Goal: Answer question/provide support

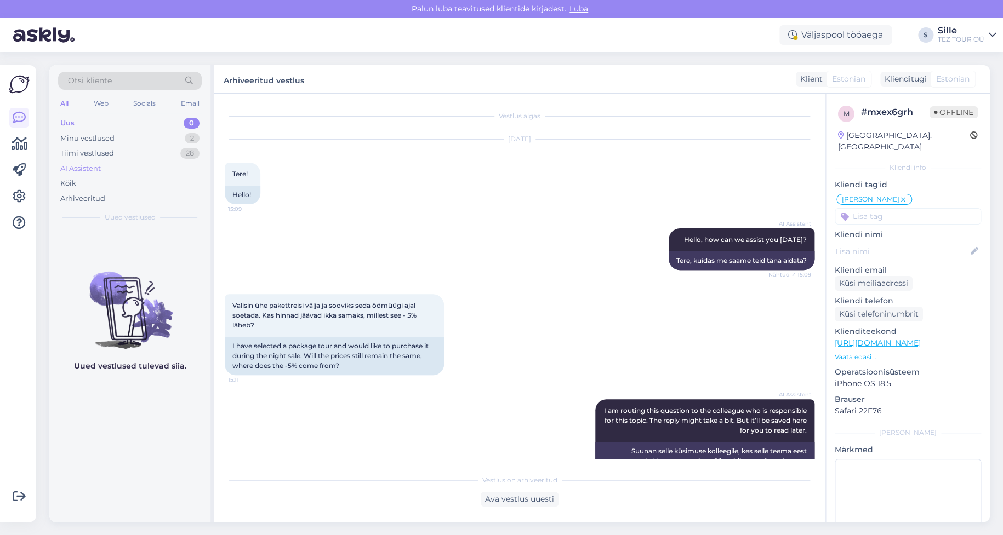
scroll to position [232, 0]
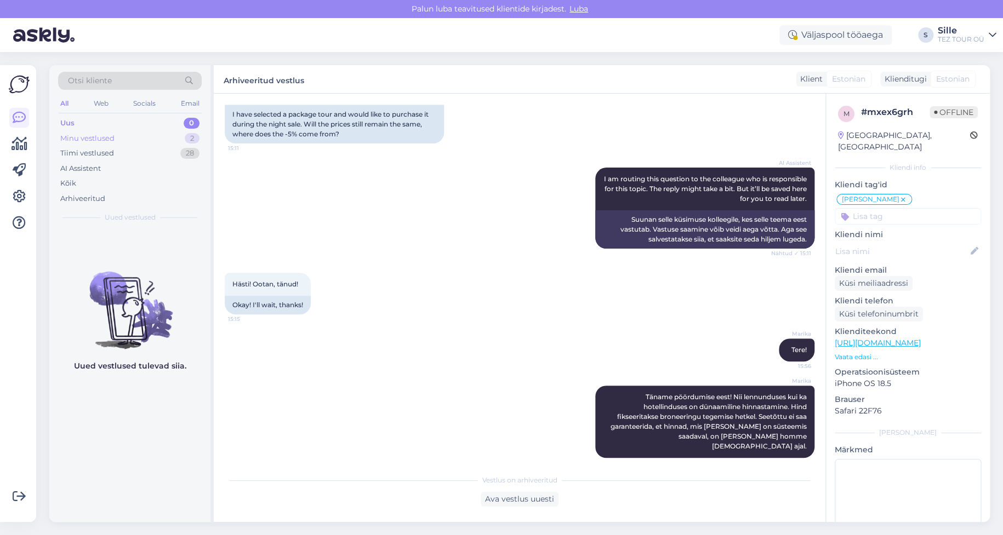
click at [111, 140] on div "Minu vestlused" at bounding box center [87, 138] width 54 height 11
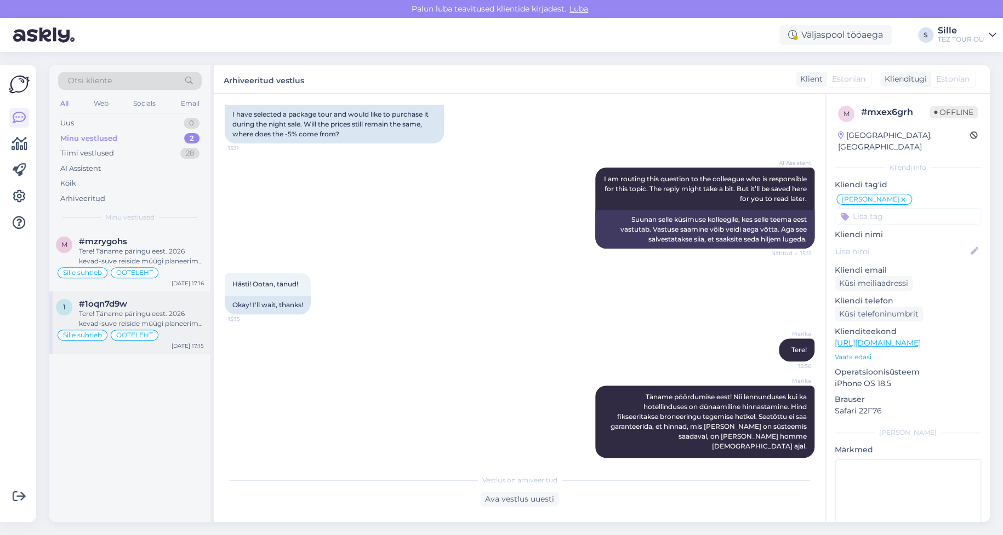
click at [79, 309] on div "Tere! Täname päringu eest. 2026 kevad-suve reiside müügi planeerime avada oktoo…" at bounding box center [141, 319] width 125 height 20
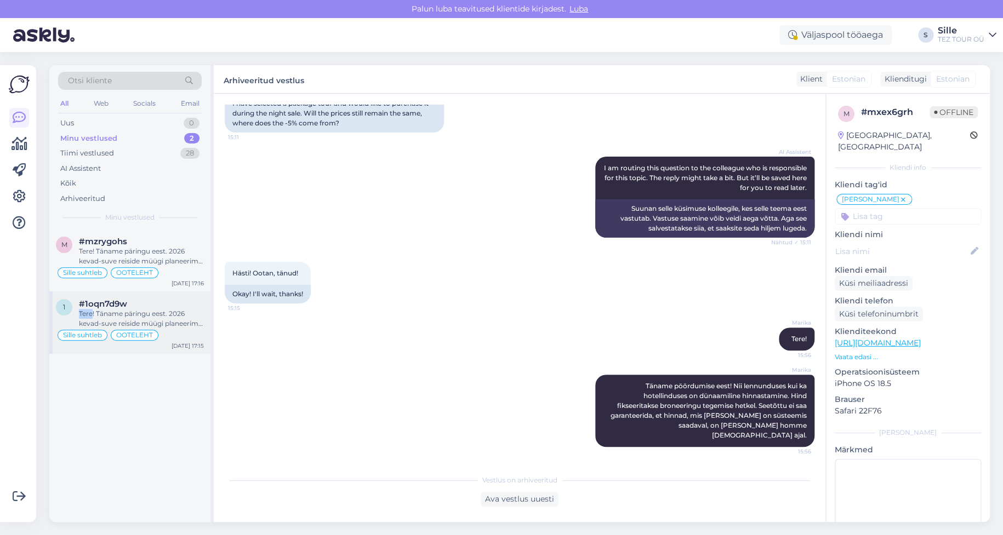
click at [79, 309] on div "Tere! Täname päringu eest. 2026 kevad-suve reiside müügi planeerime avada oktoo…" at bounding box center [141, 319] width 125 height 20
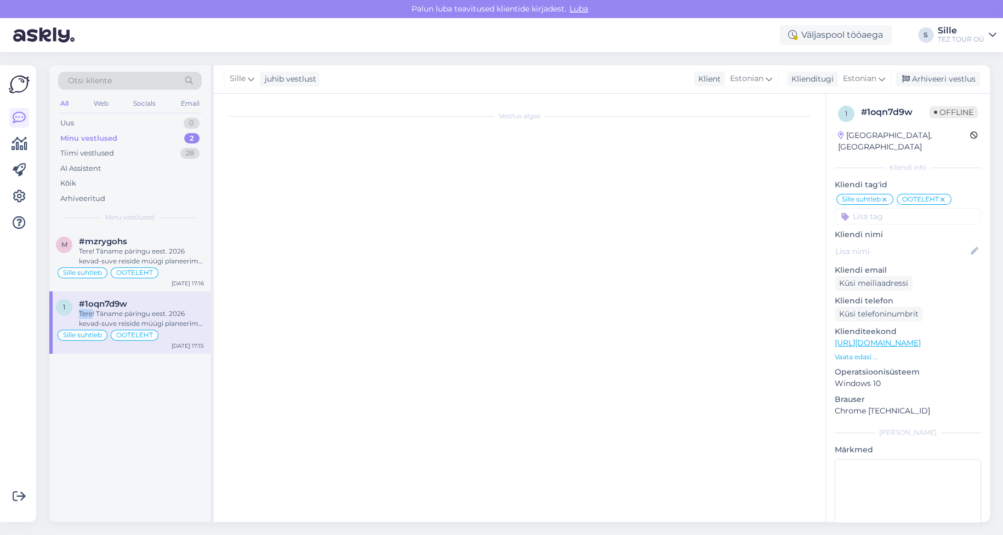
scroll to position [0, 0]
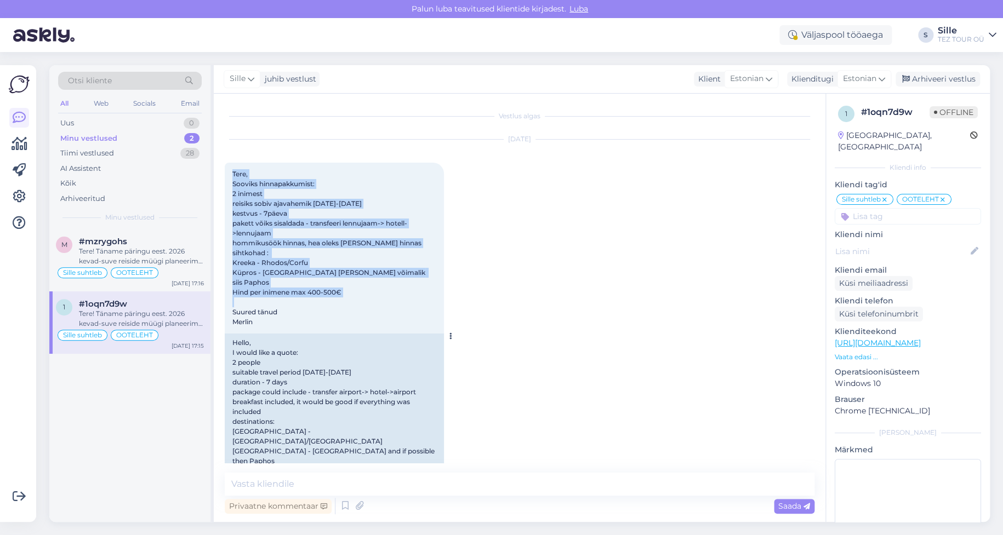
drag, startPoint x: 232, startPoint y: 171, endPoint x: 350, endPoint y: 310, distance: 181.5
click at [351, 311] on div "Tere, Sooviks hinnapakkumist: 2 inimest reisiks sobiv ajavahemik aprill-mai 202…" at bounding box center [334, 248] width 219 height 171
copy span "Tere, Sooviks hinnapakkumist: 2 inimest reisiks sobiv ajavahemik aprill-mai 202…"
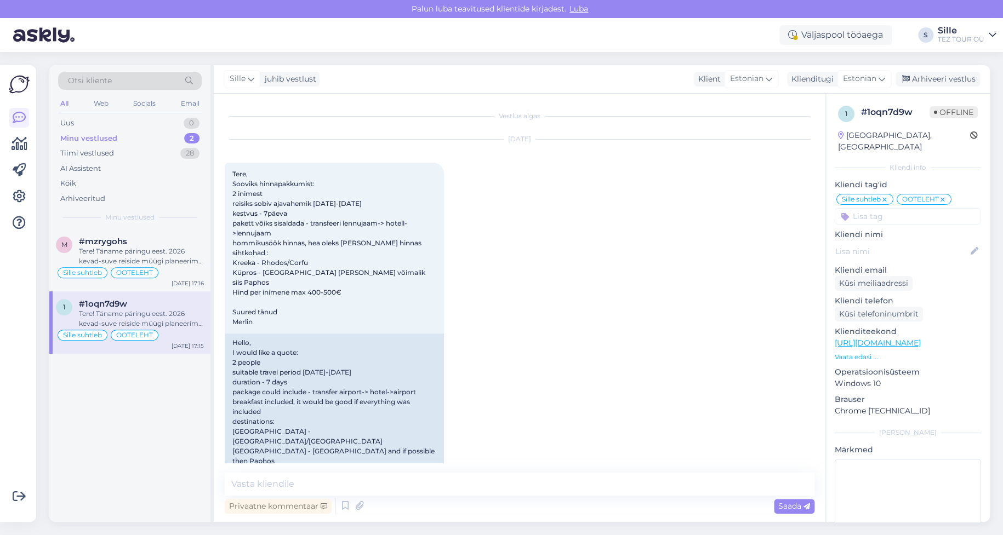
click at [90, 311] on div "Tere! Täname päringu eest. 2026 kevad-suve reiside müügi planeerime avada oktoo…" at bounding box center [141, 319] width 125 height 20
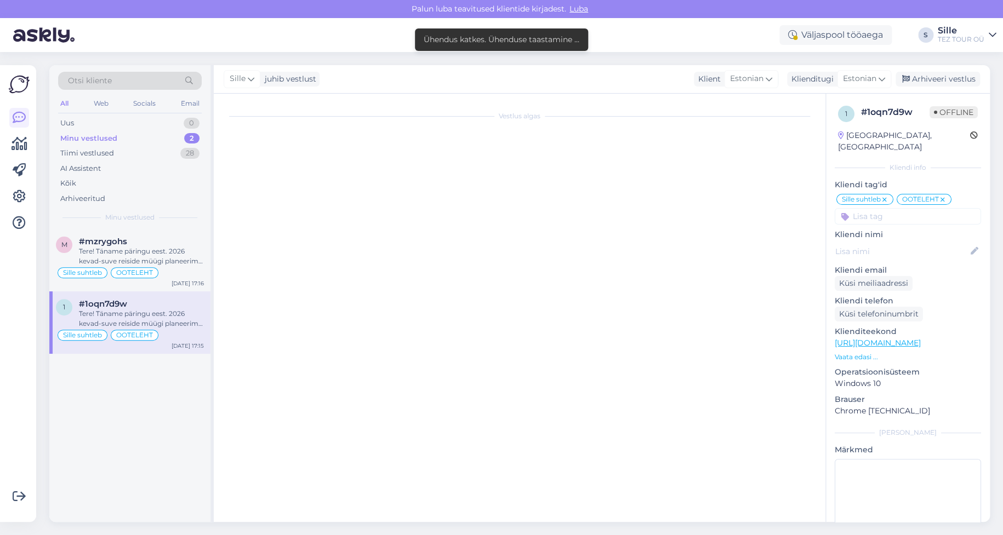
click at [129, 315] on div "Tere! Täname päringu eest. 2026 kevad-suve reiside müügi planeerime avada oktoo…" at bounding box center [141, 319] width 125 height 20
click at [153, 253] on div "Tere! Täname päringu eest. 2026 kevad-suve reiside müügi planeerime avada oktoo…" at bounding box center [141, 257] width 125 height 20
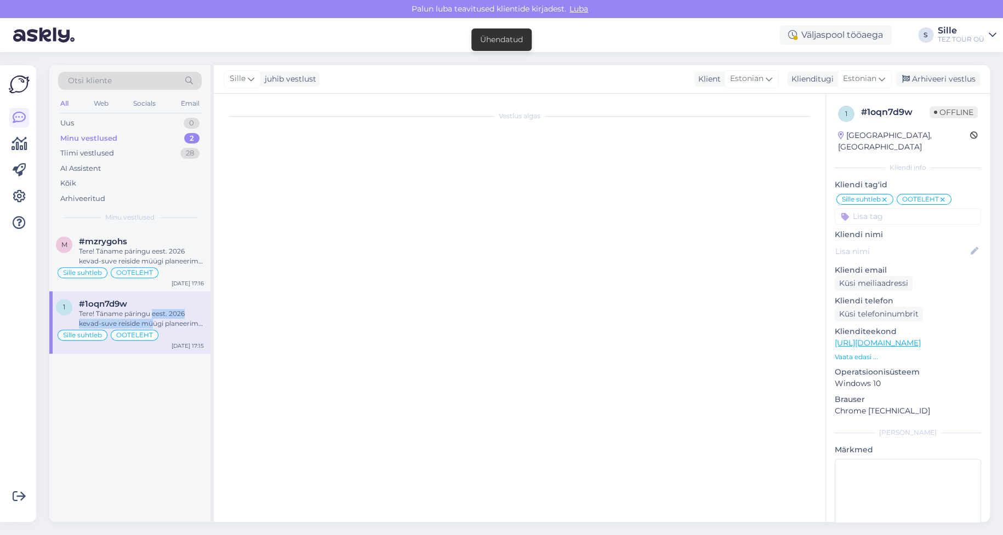
click at [153, 319] on div "Tere! Täname päringu eest. 2026 kevad-suve reiside müügi planeerime avada oktoo…" at bounding box center [141, 319] width 125 height 20
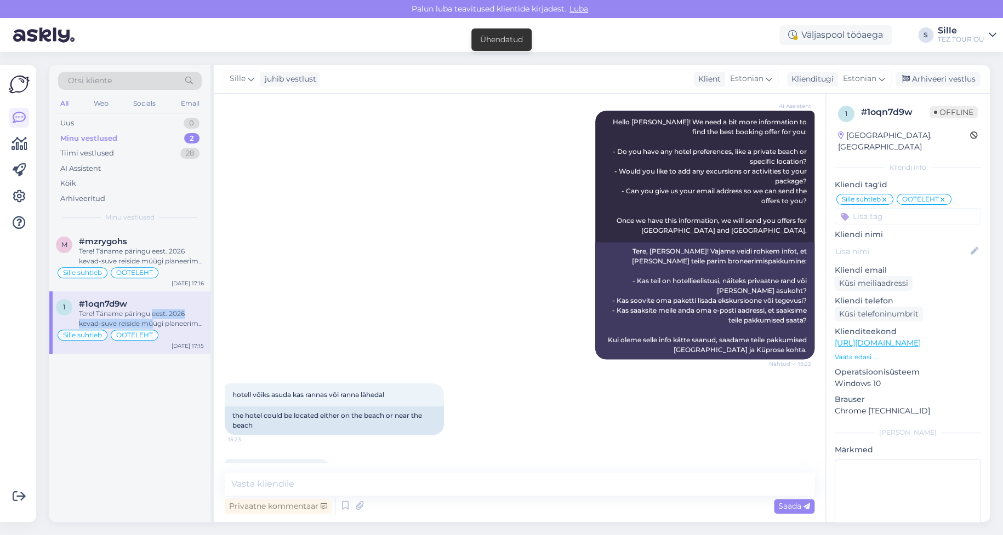
scroll to position [438, 0]
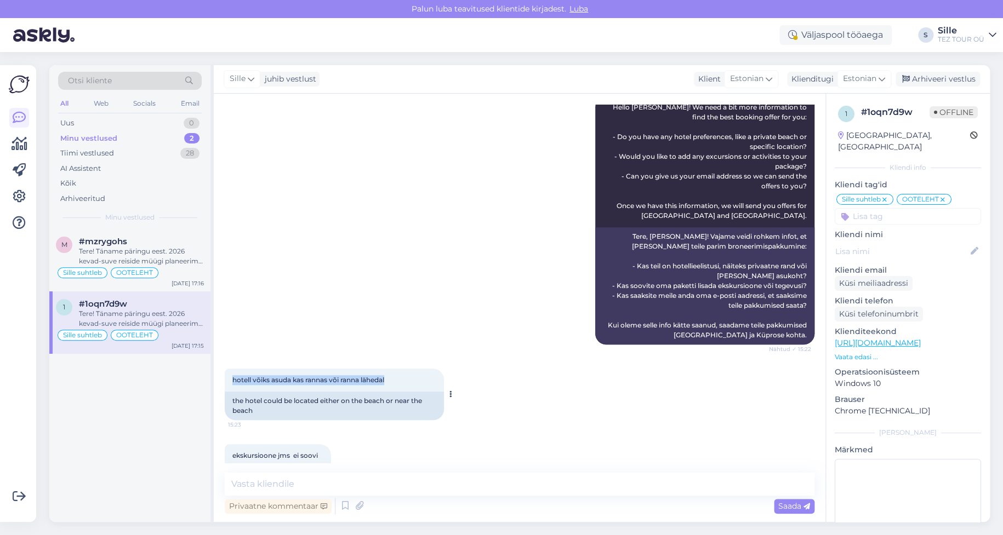
drag, startPoint x: 225, startPoint y: 348, endPoint x: 405, endPoint y: 358, distance: 180.5
click at [405, 369] on div "hotell võiks asuda kas rannas või ranna lähedal 15:23" at bounding box center [334, 380] width 219 height 23
copy span "hotell võiks asuda kas rannas või ranna lähedal"
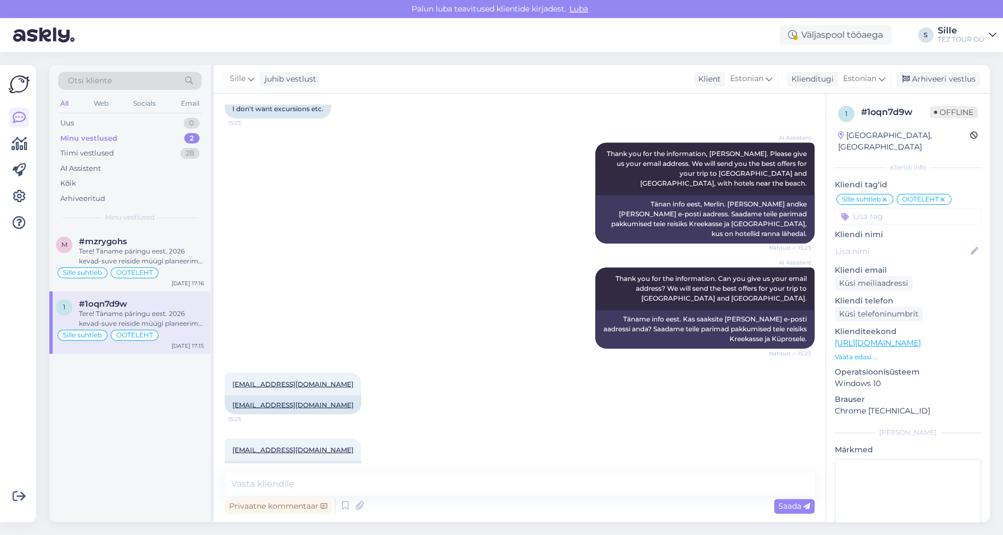
scroll to position [861, 0]
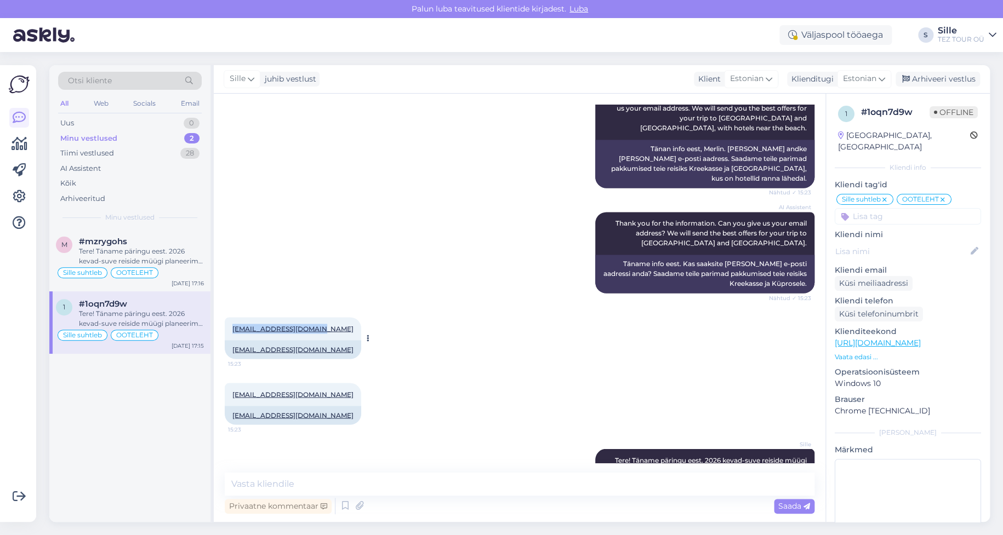
drag, startPoint x: 227, startPoint y: 278, endPoint x: 316, endPoint y: 277, distance: 88.8
click at [316, 317] on div "merlin.ala.28@gmail.co 15:23" at bounding box center [293, 328] width 136 height 23
copy link "merlin.ala.28@gmail.co"
click at [456, 480] on textarea at bounding box center [520, 484] width 590 height 23
drag, startPoint x: 229, startPoint y: 346, endPoint x: 326, endPoint y: 350, distance: 97.1
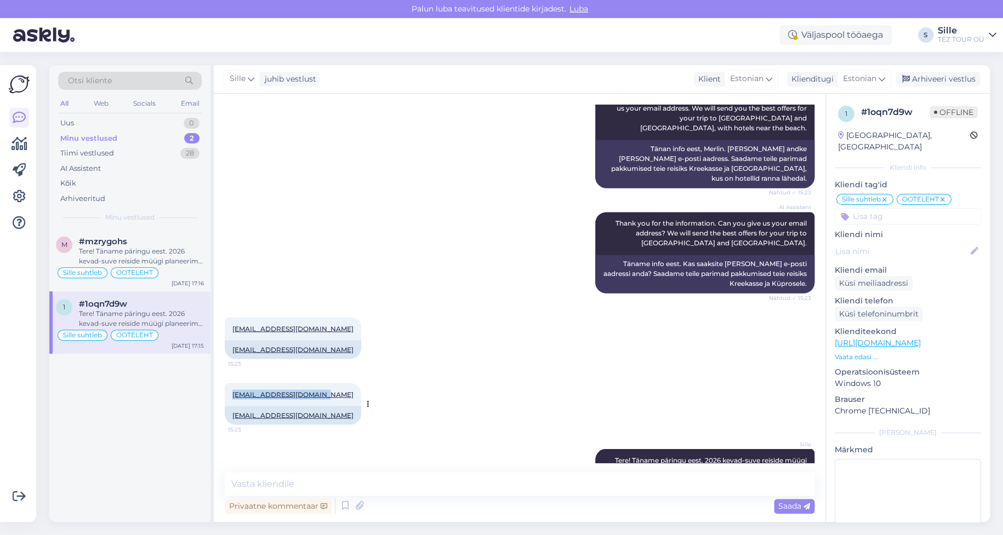
click at [321, 383] on div "merlin.ala.28@gmail.com 15:23" at bounding box center [293, 394] width 136 height 23
copy link "merlin.ala.28@gmail.com"
click at [93, 316] on div "Tere! Täname päringu eest. 2026 kevad-suve reiside müügi planeerime avada oktoo…" at bounding box center [141, 319] width 125 height 20
drag, startPoint x: 602, startPoint y: 407, endPoint x: 799, endPoint y: 439, distance: 200.0
click at [799, 449] on div "Sille Tere! Täname päringu eest. 2026 kevad-suve reiside müügi planeerime avada…" at bounding box center [704, 475] width 219 height 53
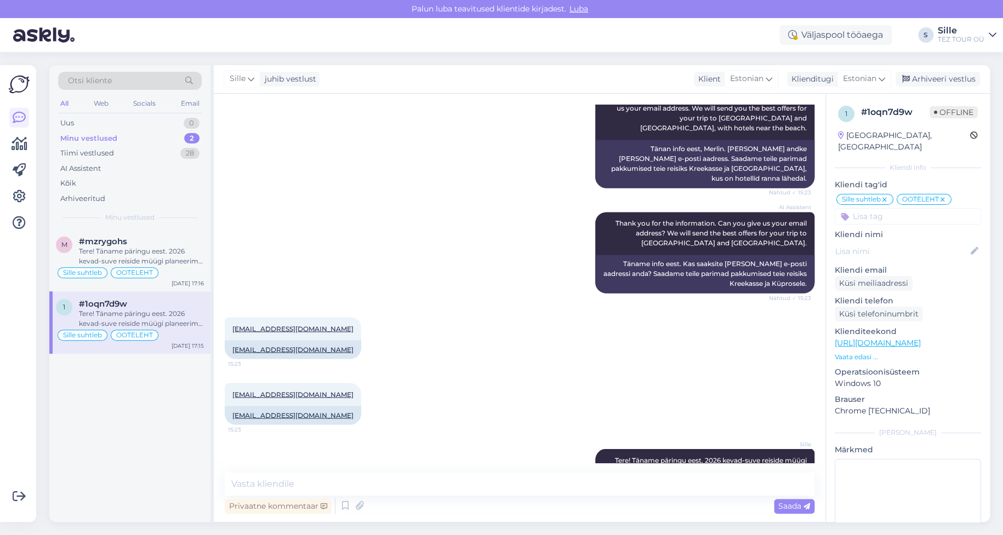
copy span "Tere! Täname päringu eest. 2026 kevad-suve reiside müügi planeerime avada oktoo…"
click at [93, 312] on div "Tere! Täname päringu eest. 2026 kevad-suve reiside müügi planeerime avada oktoo…" at bounding box center [141, 319] width 125 height 20
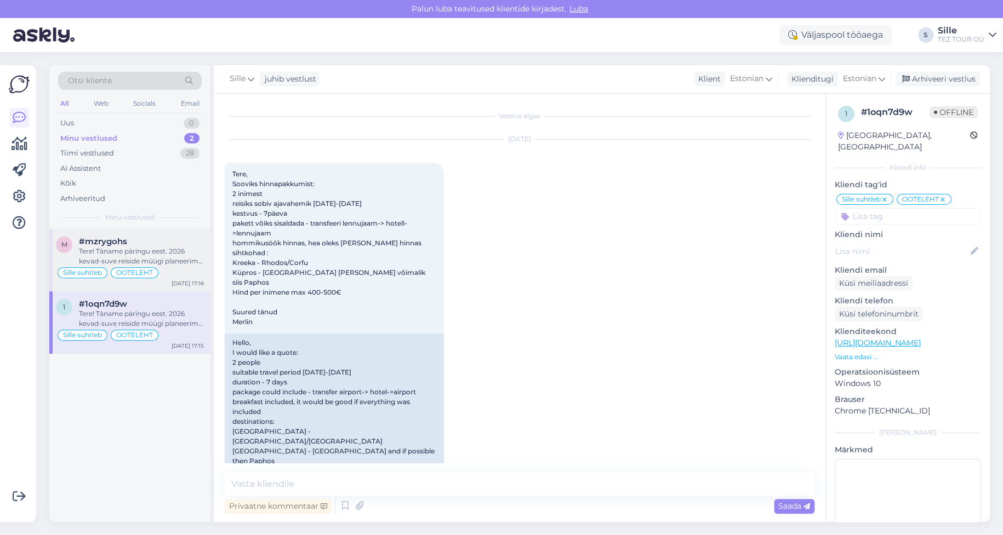
click at [152, 251] on div "Tere! Täname päringu eest. 2026 kevad-suve reiside müügi planeerime avada oktoo…" at bounding box center [141, 257] width 125 height 20
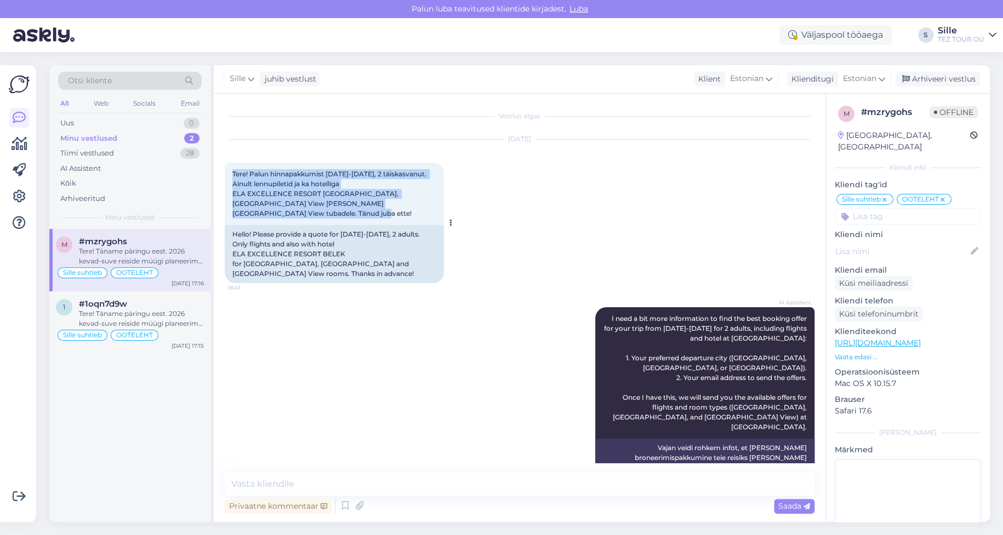
drag, startPoint x: 233, startPoint y: 173, endPoint x: 369, endPoint y: 219, distance: 143.5
click at [371, 219] on div "Tere! Palun hinnapakkumist 5-12 mai, 2 täiskasvanut. Ainult lennupiletid ja ka …" at bounding box center [334, 194] width 219 height 62
copy span "Tere! Palun hinnapakkumist 5-12 mai, 2 täiskasvanut. Ainult lennupiletid ja ka …"
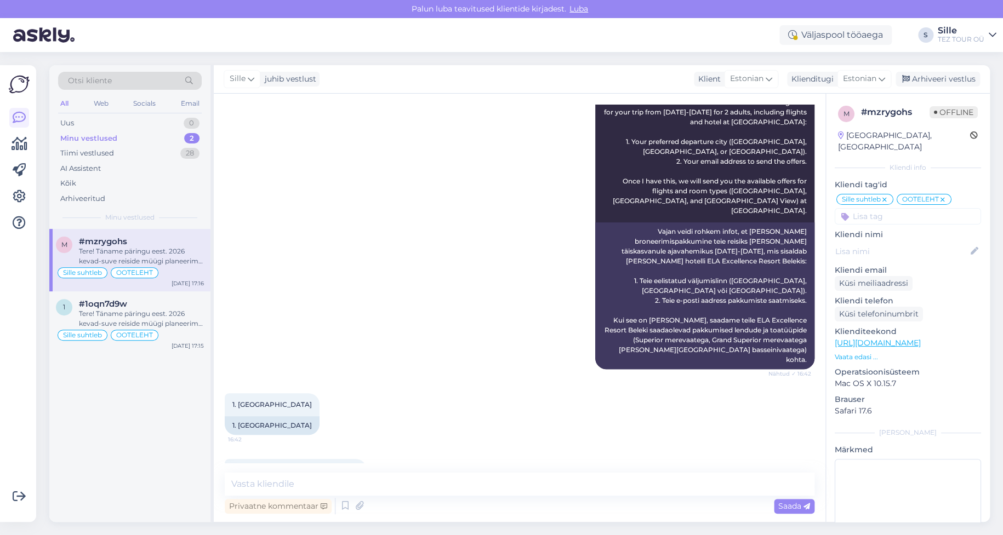
scroll to position [329, 0]
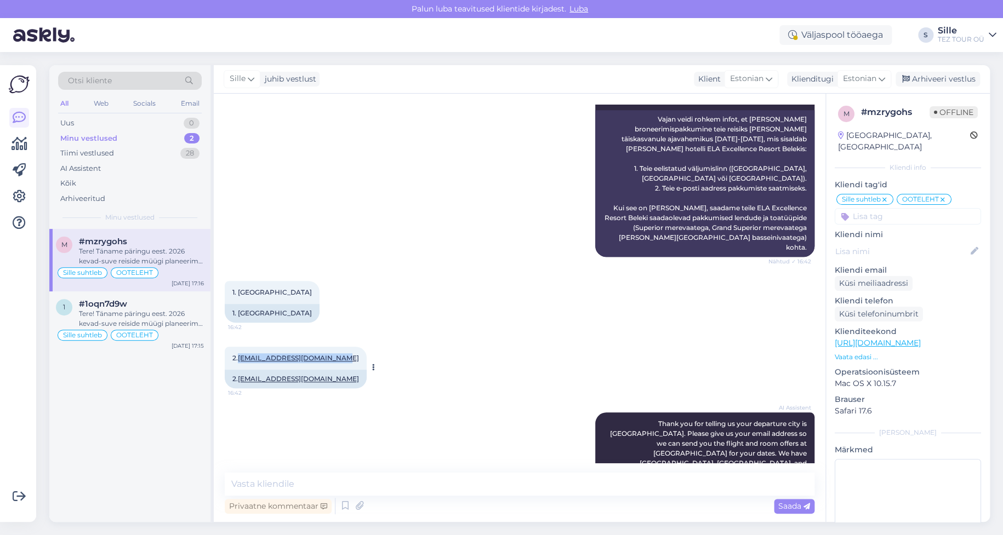
drag, startPoint x: 238, startPoint y: 329, endPoint x: 336, endPoint y: 328, distance: 98.6
click at [336, 347] on div "2. silina.sarapuu@hotmail.com 16:42" at bounding box center [296, 358] width 142 height 23
copy span "silina.sarapuu@hotmail.com"
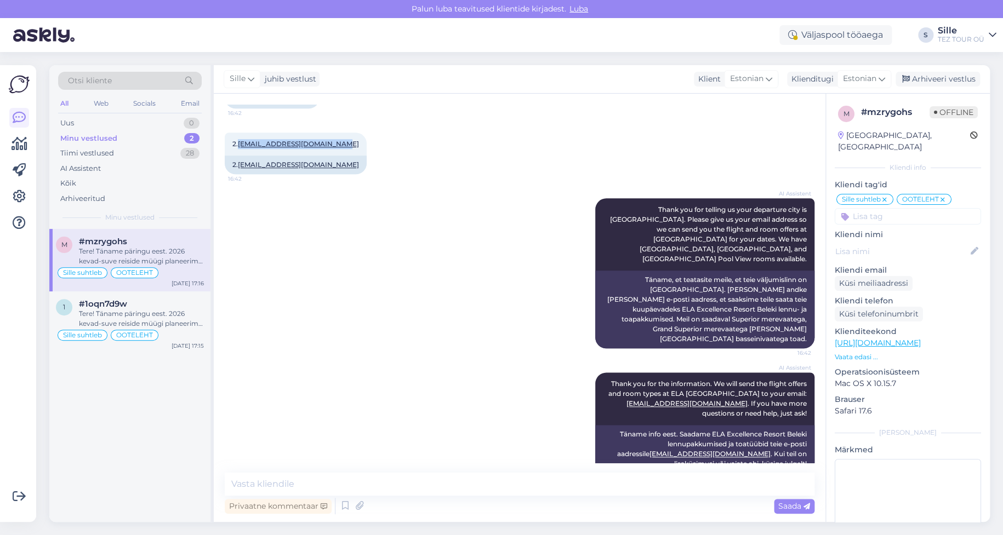
scroll to position [592, 0]
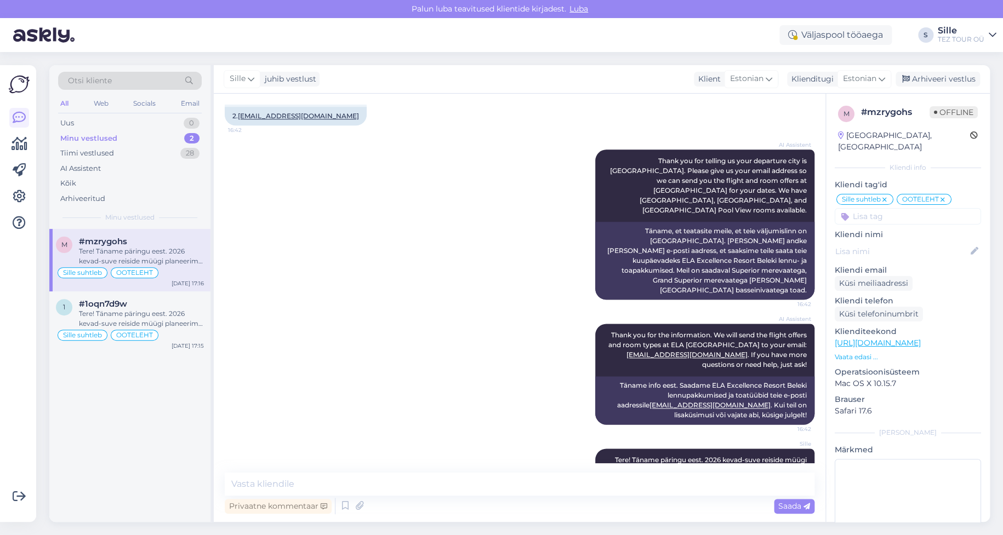
drag, startPoint x: 603, startPoint y: 409, endPoint x: 779, endPoint y: 460, distance: 183.0
click at [796, 456] on span "Tere! Täname päringu eest. 2026 kevad-suve reiside müügi planeerime avada oktoo…" at bounding box center [711, 475] width 193 height 38
copy span "Tere! Täname päringu eest. 2026 kevad-suve reiside müügi planeerime avada oktoo…"
click at [128, 327] on div "Tere! Täname päringu eest. 2026 kevad-suve reiside müügi planeerime avada oktoo…" at bounding box center [141, 319] width 125 height 20
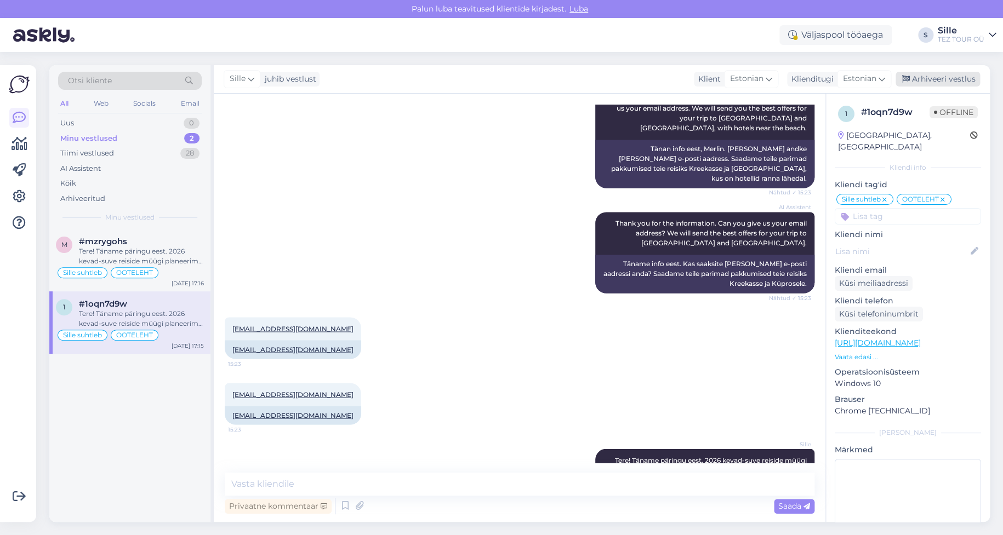
click at [951, 79] on div "Arhiveeri vestlus" at bounding box center [937, 79] width 84 height 15
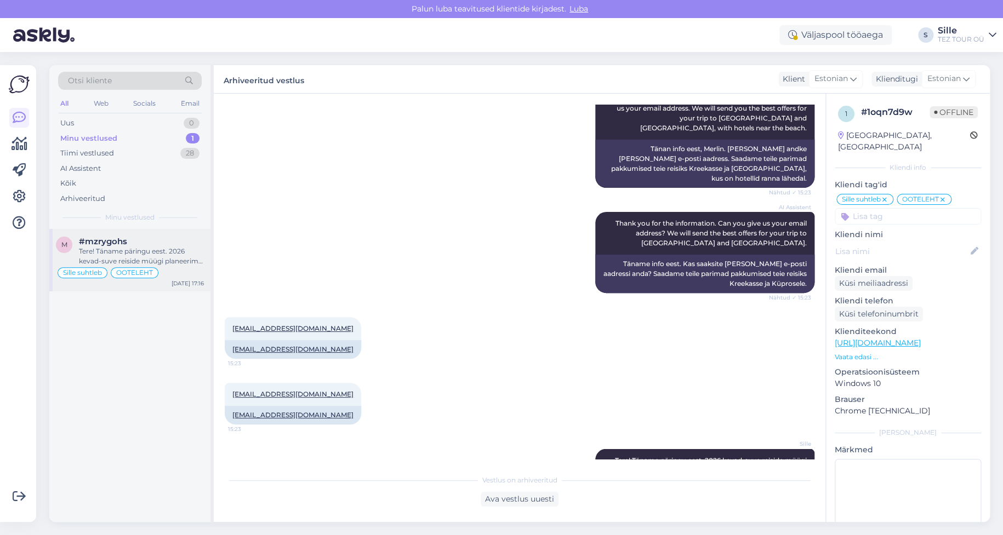
click at [152, 251] on div "Tere! Täname päringu eest. 2026 kevad-suve reiside müügi planeerime avada oktoo…" at bounding box center [141, 257] width 125 height 20
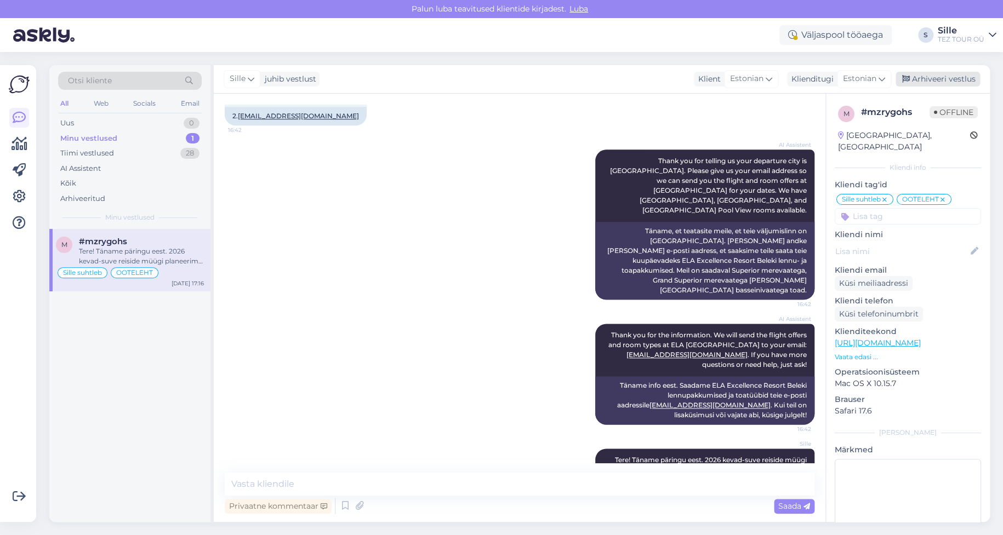
click at [917, 79] on div "Arhiveeri vestlus" at bounding box center [937, 79] width 84 height 15
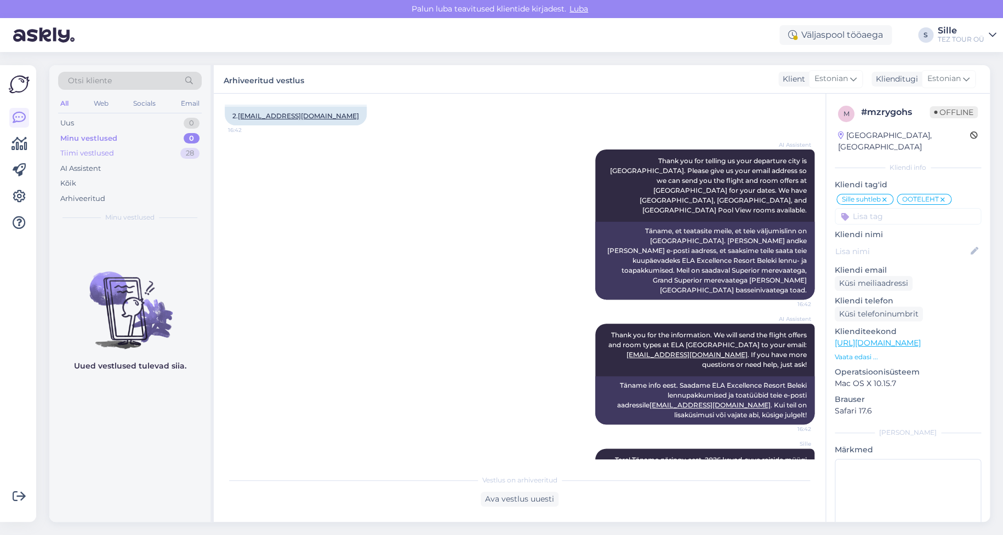
click at [110, 155] on div "Tiimi vestlused" at bounding box center [87, 153] width 54 height 11
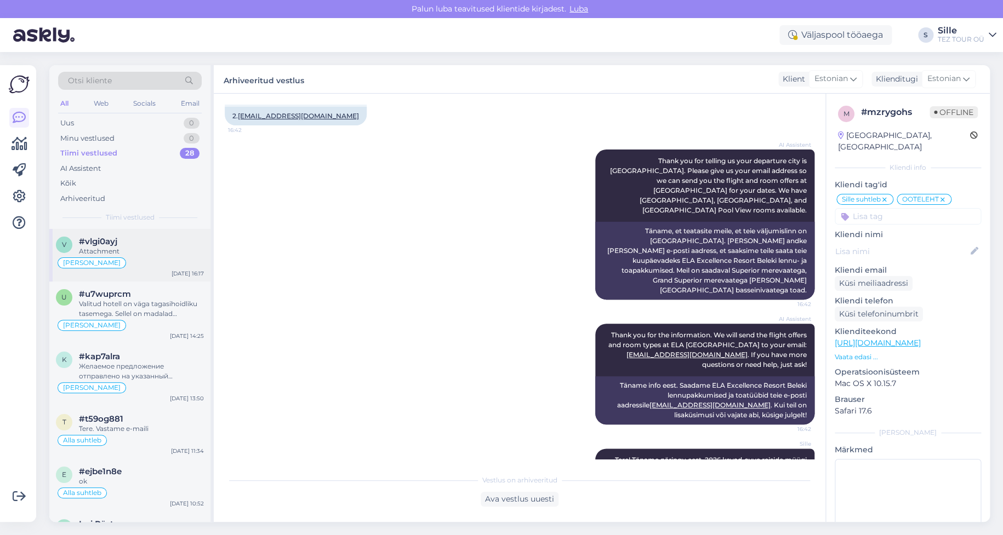
click at [144, 251] on div "Attachment" at bounding box center [141, 252] width 125 height 10
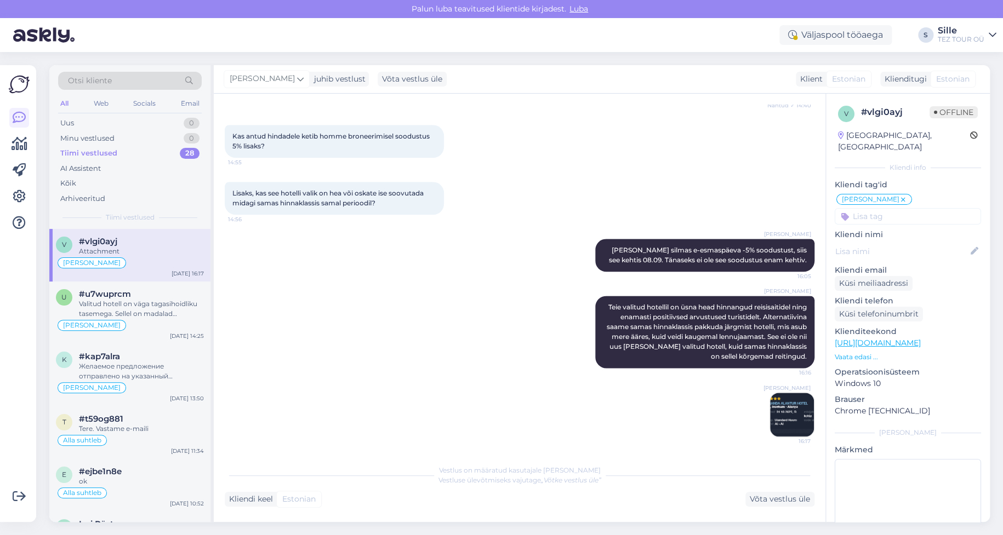
click at [774, 418] on img at bounding box center [792, 415] width 44 height 44
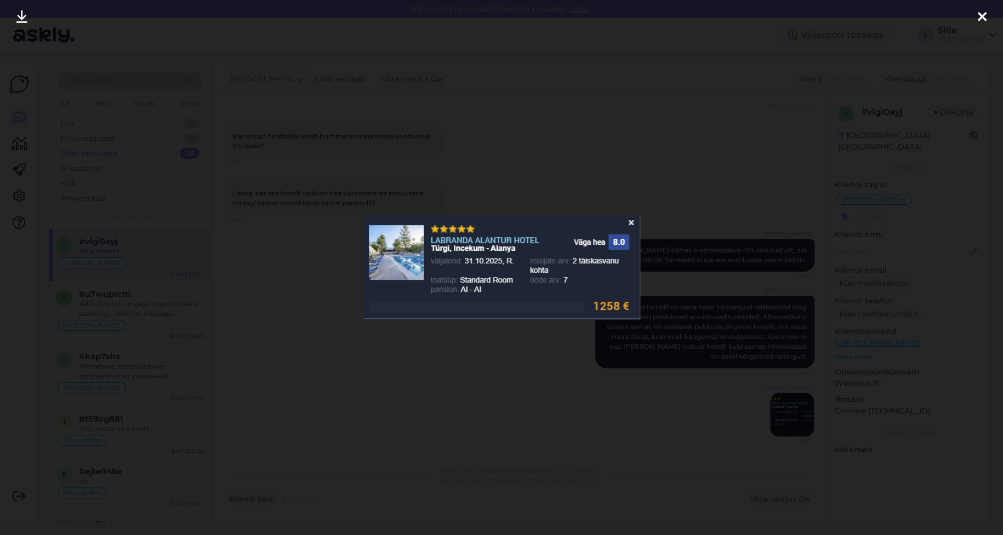
click at [977, 17] on icon at bounding box center [981, 17] width 9 height 14
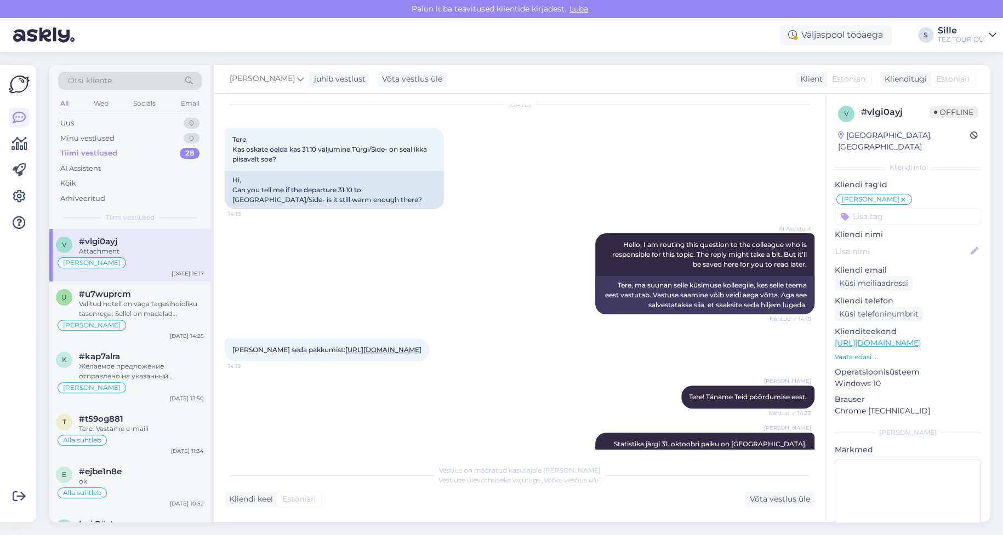
scroll to position [144, 0]
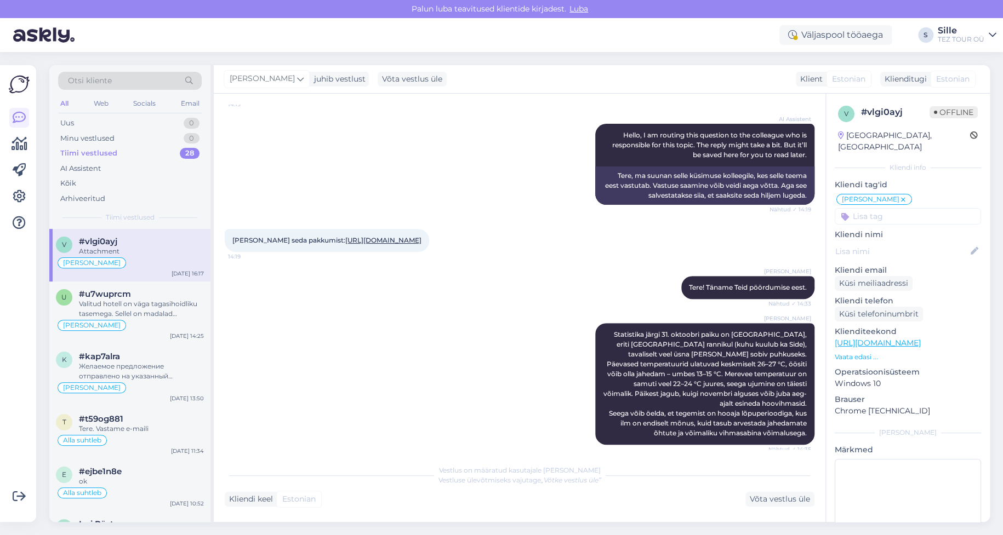
click at [345, 244] on link "https://www.teztour.ee/tours/02a1995441b322c13816aaa89eccc463/before/31.10.2025…" at bounding box center [383, 240] width 76 height 8
